Goal: Task Accomplishment & Management: Use online tool/utility

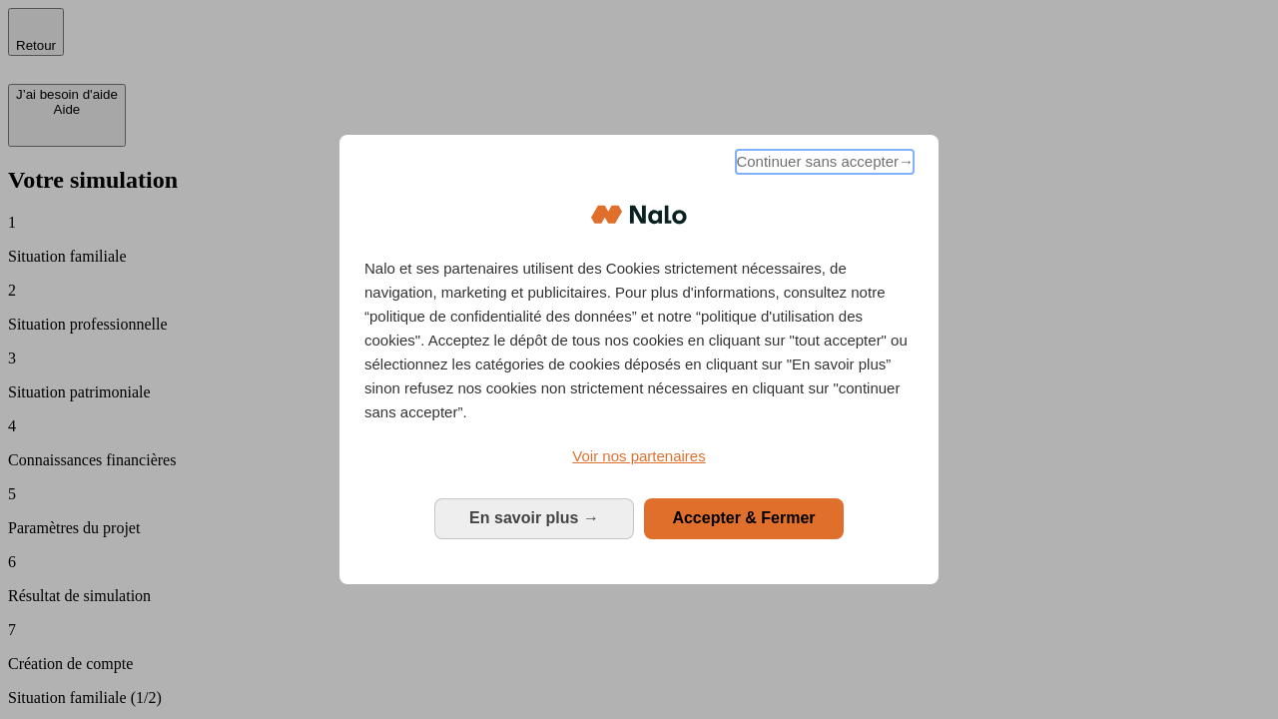
click at [823, 165] on span "Continuer sans accepter →" at bounding box center [825, 162] width 178 height 24
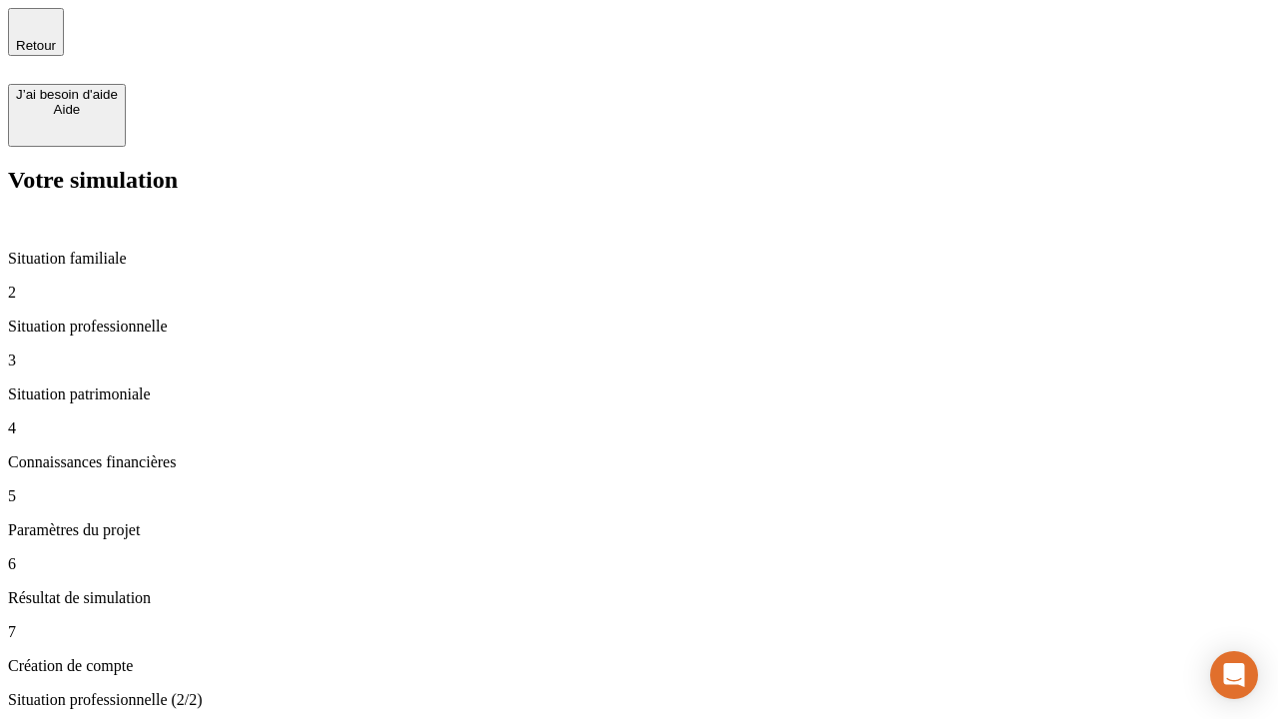
type input "30 000"
type input "1 000"
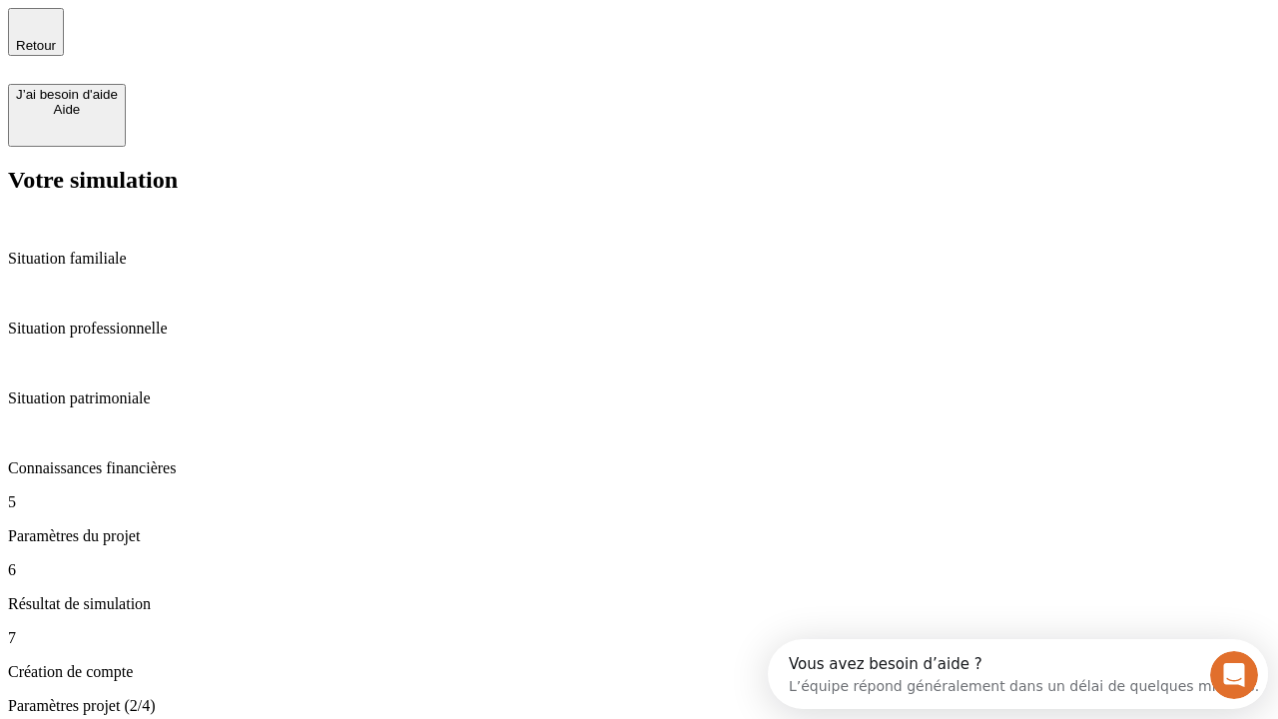
type input "65"
type input "5 000"
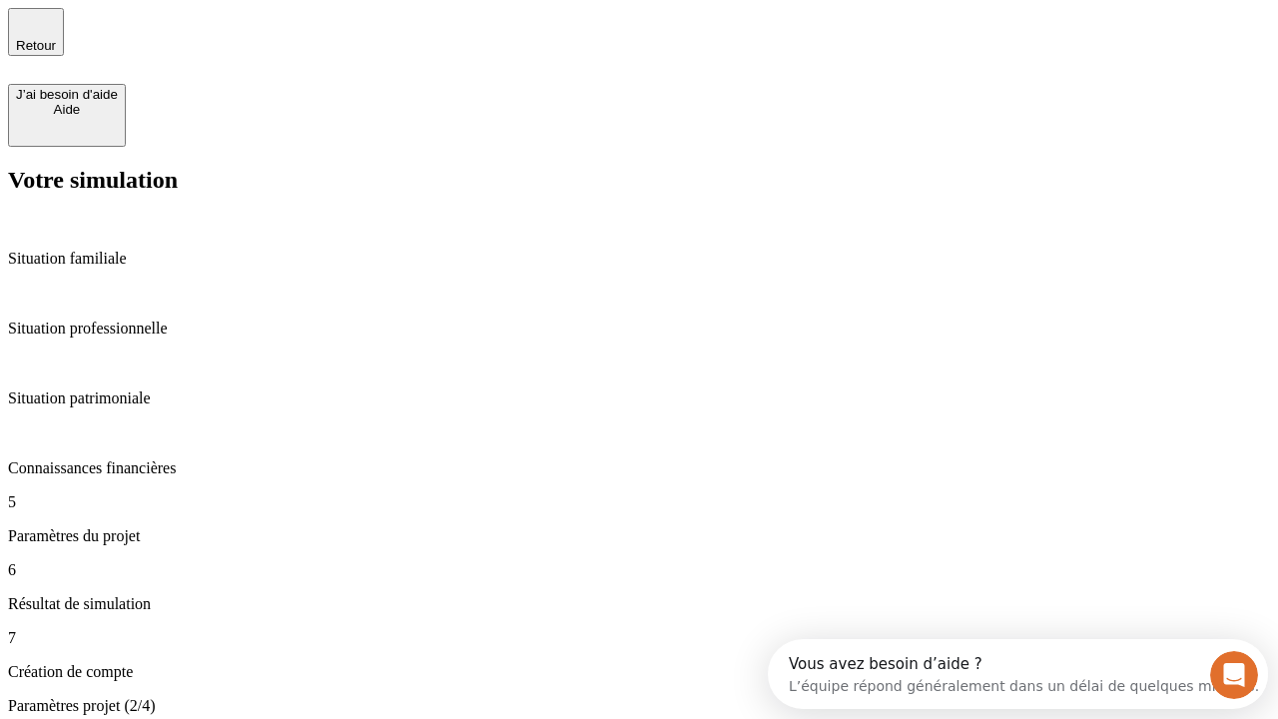
type input "640"
